Goal: Transaction & Acquisition: Purchase product/service

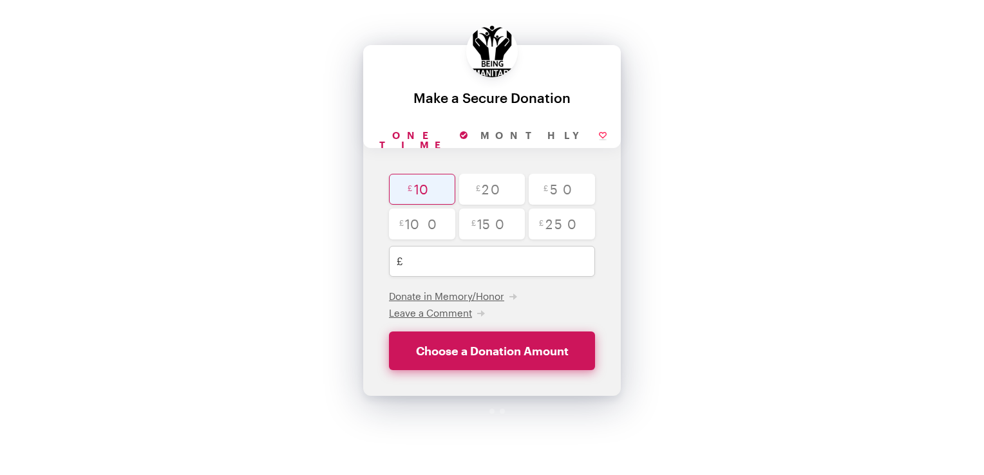
click at [420, 186] on input "radio" at bounding box center [422, 189] width 66 height 31
radio input "true"
type input "10"
checkbox input "false"
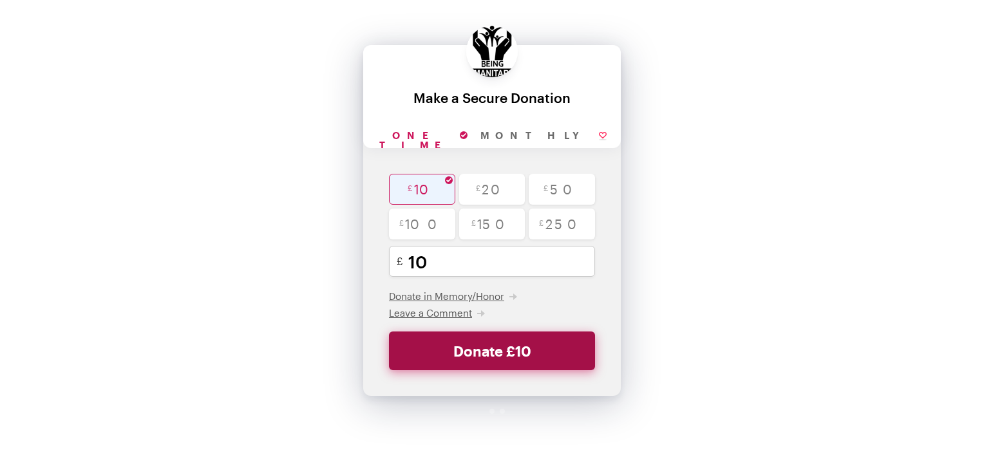
click at [530, 367] on button "Donate £10" at bounding box center [492, 351] width 206 height 39
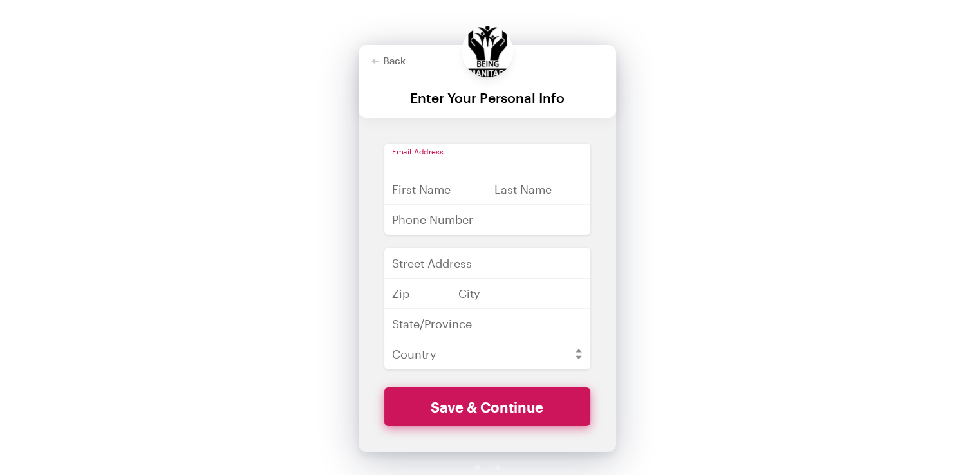
click at [424, 160] on input "email" at bounding box center [487, 159] width 206 height 31
click at [404, 189] on input "text" at bounding box center [436, 189] width 104 height 31
click at [404, 221] on input "text" at bounding box center [487, 219] width 206 height 31
click at [489, 50] on img at bounding box center [488, 52] width 52 height 52
